Goal: Navigation & Orientation: Go to known website

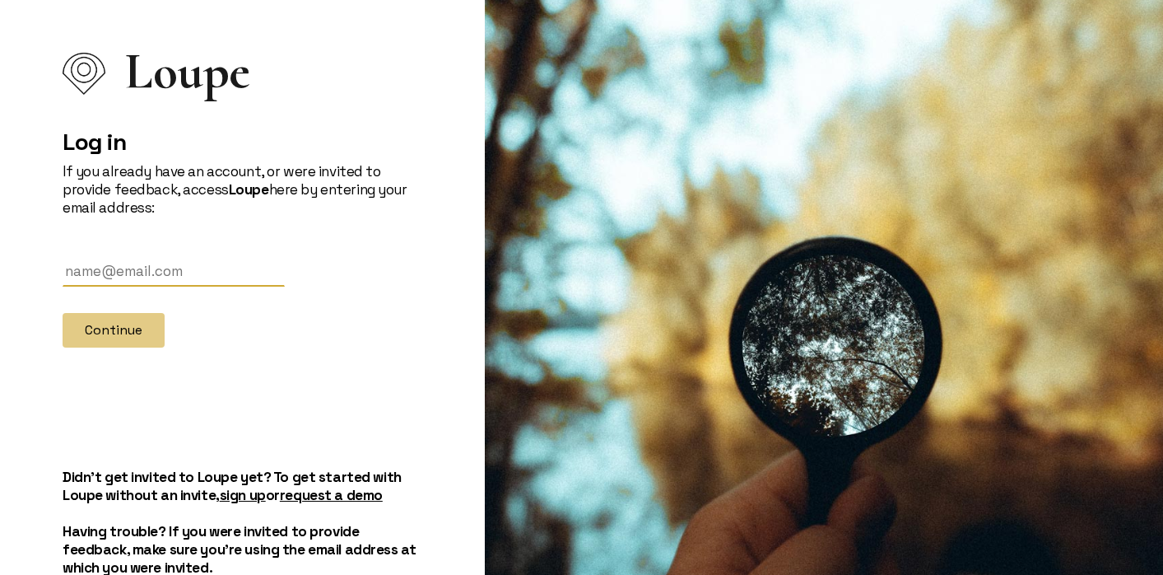
scroll to position [86, 0]
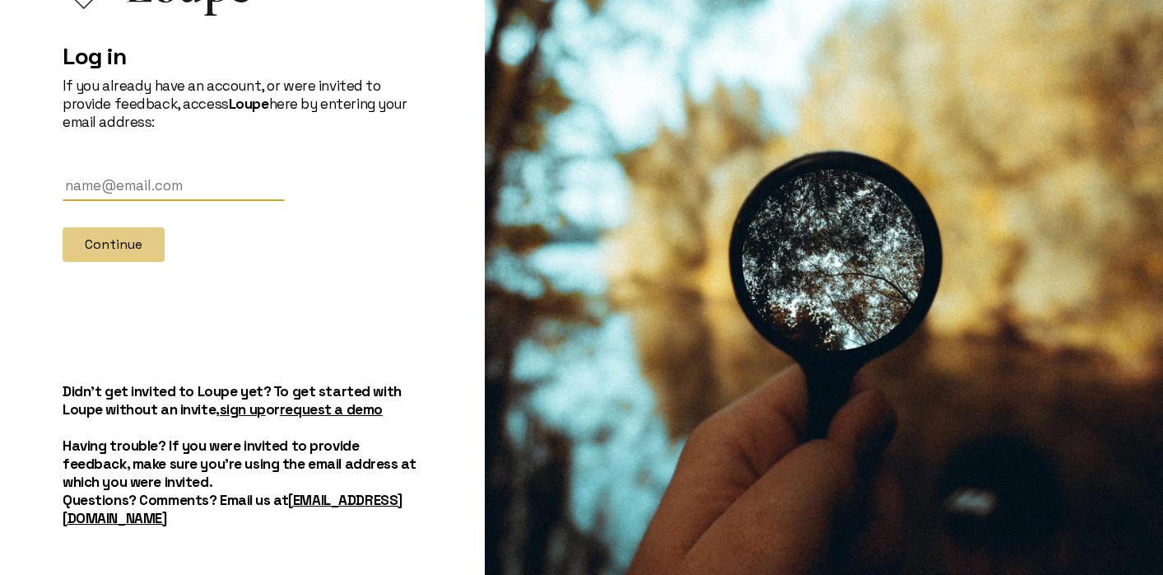
click at [244, 185] on input "text" at bounding box center [174, 185] width 222 height 30
type input "[EMAIL_ADDRESS][DOMAIN_NAME]"
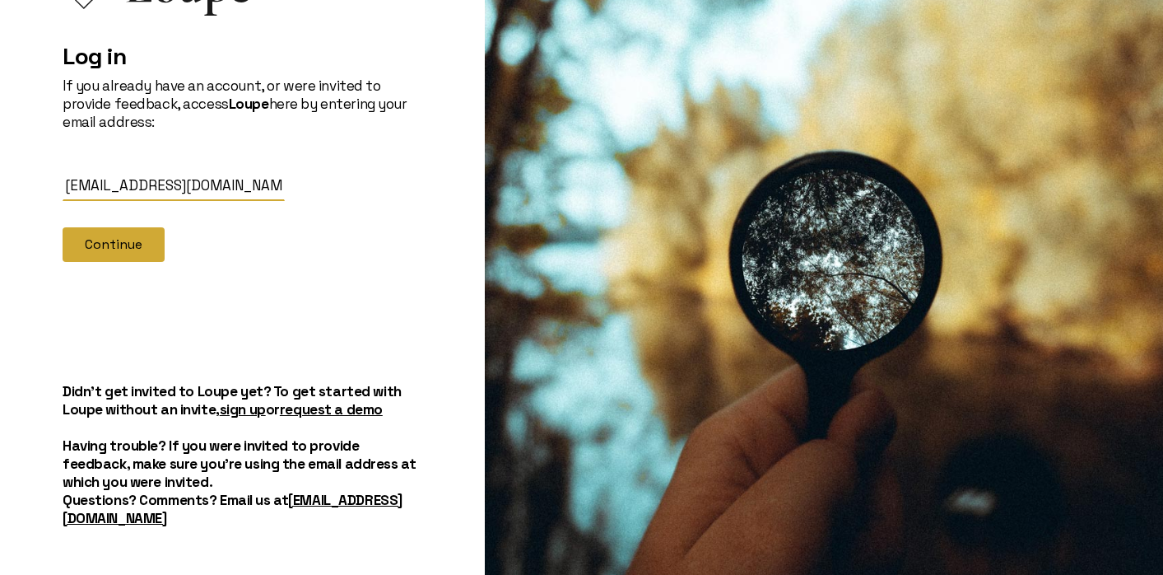
click at [95, 256] on button "Continue" at bounding box center [114, 244] width 102 height 35
